Goal: Transaction & Acquisition: Purchase product/service

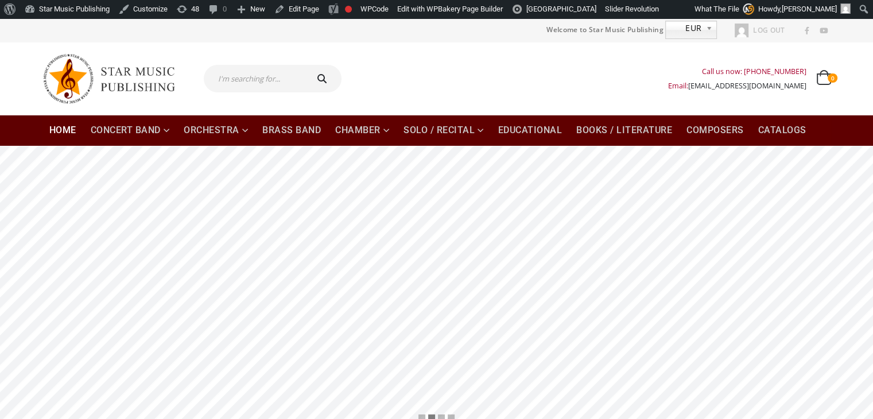
click at [248, 82] on input "text" at bounding box center [255, 79] width 102 height 28
type input "autumn"
click at [305, 65] on button "submit" at bounding box center [323, 79] width 37 height 28
type input "autumn"
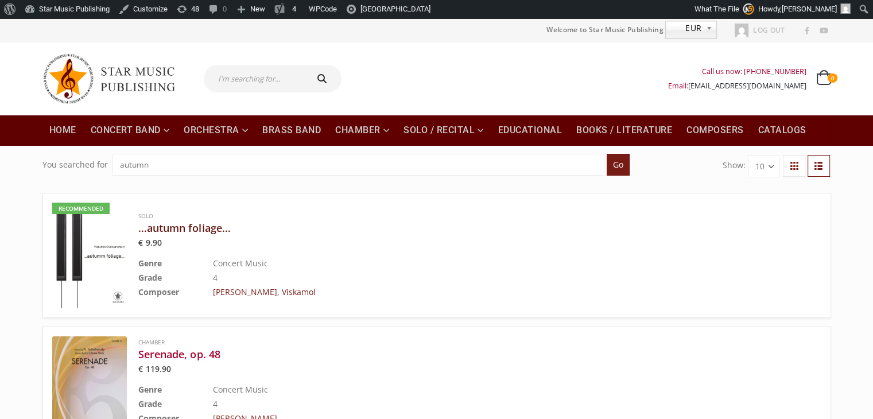
click at [201, 227] on h3 "…autumn foliage…" at bounding box center [451, 228] width 626 height 14
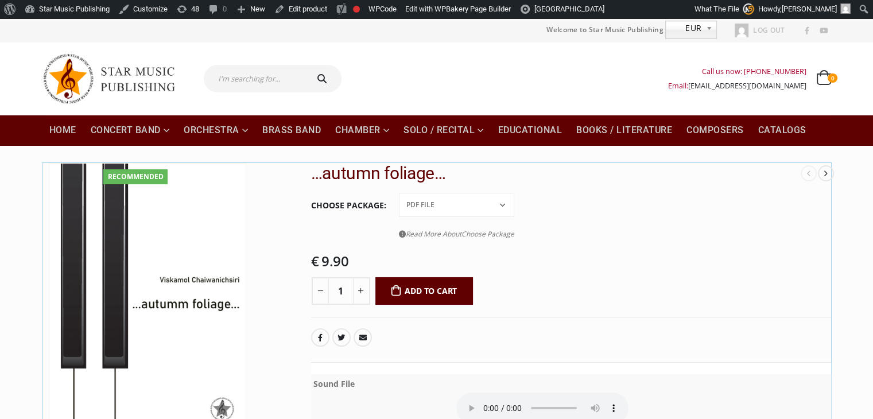
click at [414, 292] on button "Add to cart" at bounding box center [424, 291] width 98 height 28
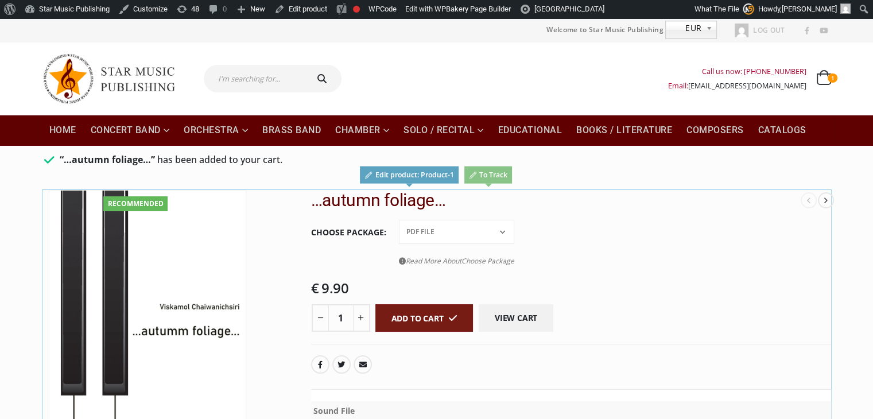
click at [526, 321] on link "View cart" at bounding box center [516, 318] width 75 height 28
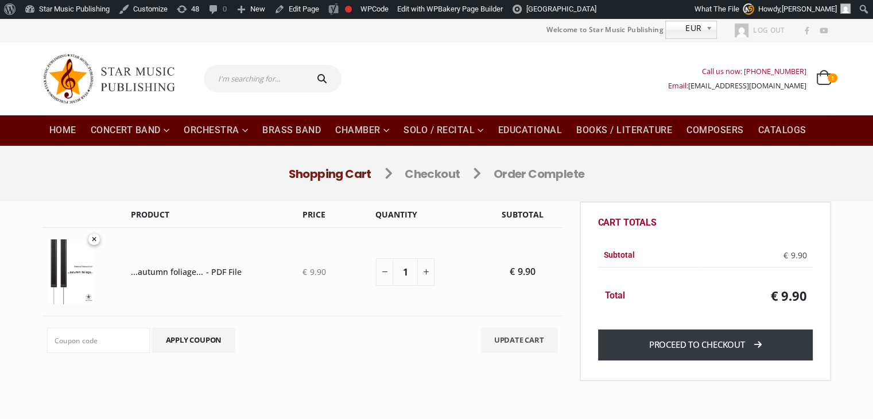
click at [710, 341] on link "Proceed to checkout" at bounding box center [705, 344] width 215 height 30
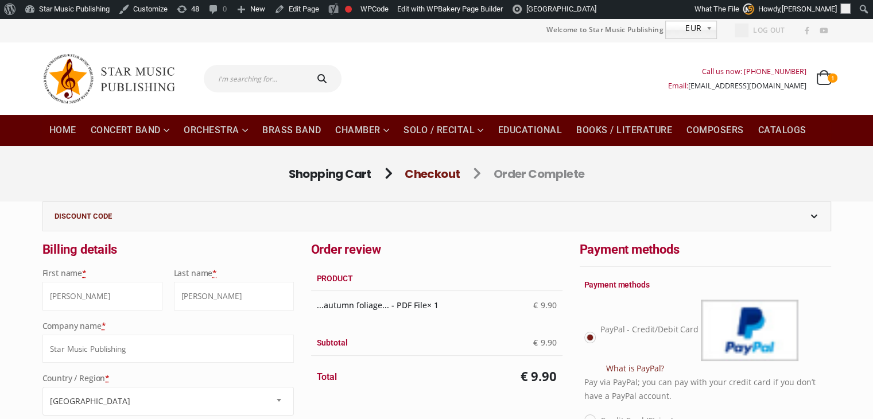
select select "TH-10"
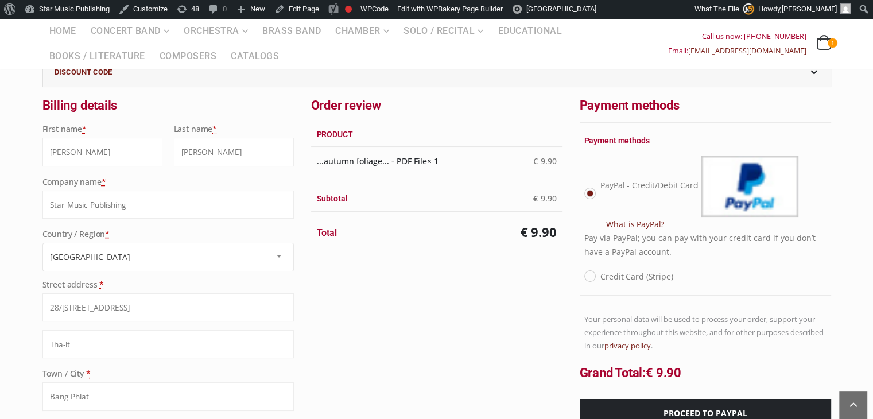
scroll to position [172, 0]
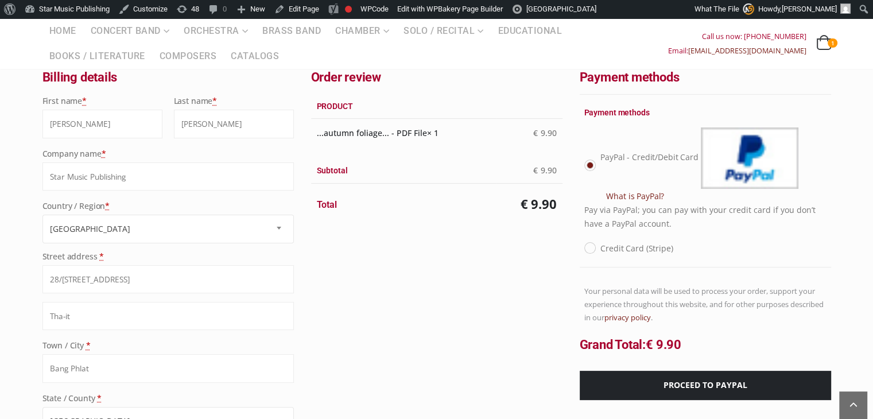
click at [600, 249] on label "Credit Card (Stripe)" at bounding box center [636, 248] width 72 height 14
click at [600, 248] on input "Credit Card (Stripe)" at bounding box center [603, 244] width 7 height 7
radio input "true"
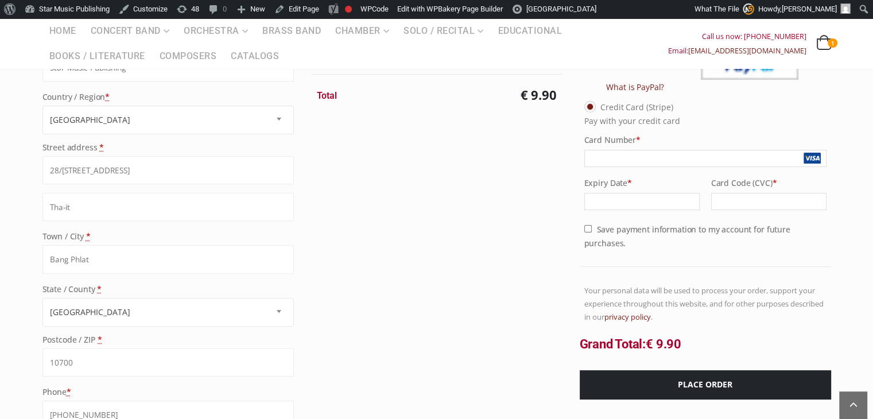
scroll to position [287, 0]
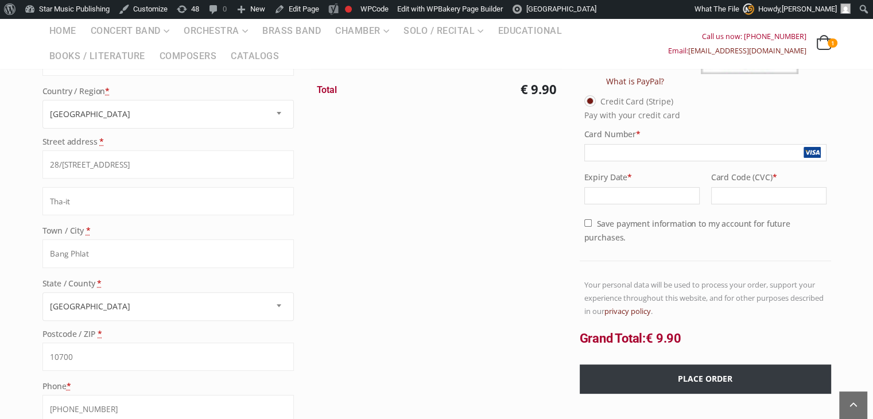
click at [704, 375] on button "Place order" at bounding box center [705, 378] width 251 height 29
